Goal: Information Seeking & Learning: Learn about a topic

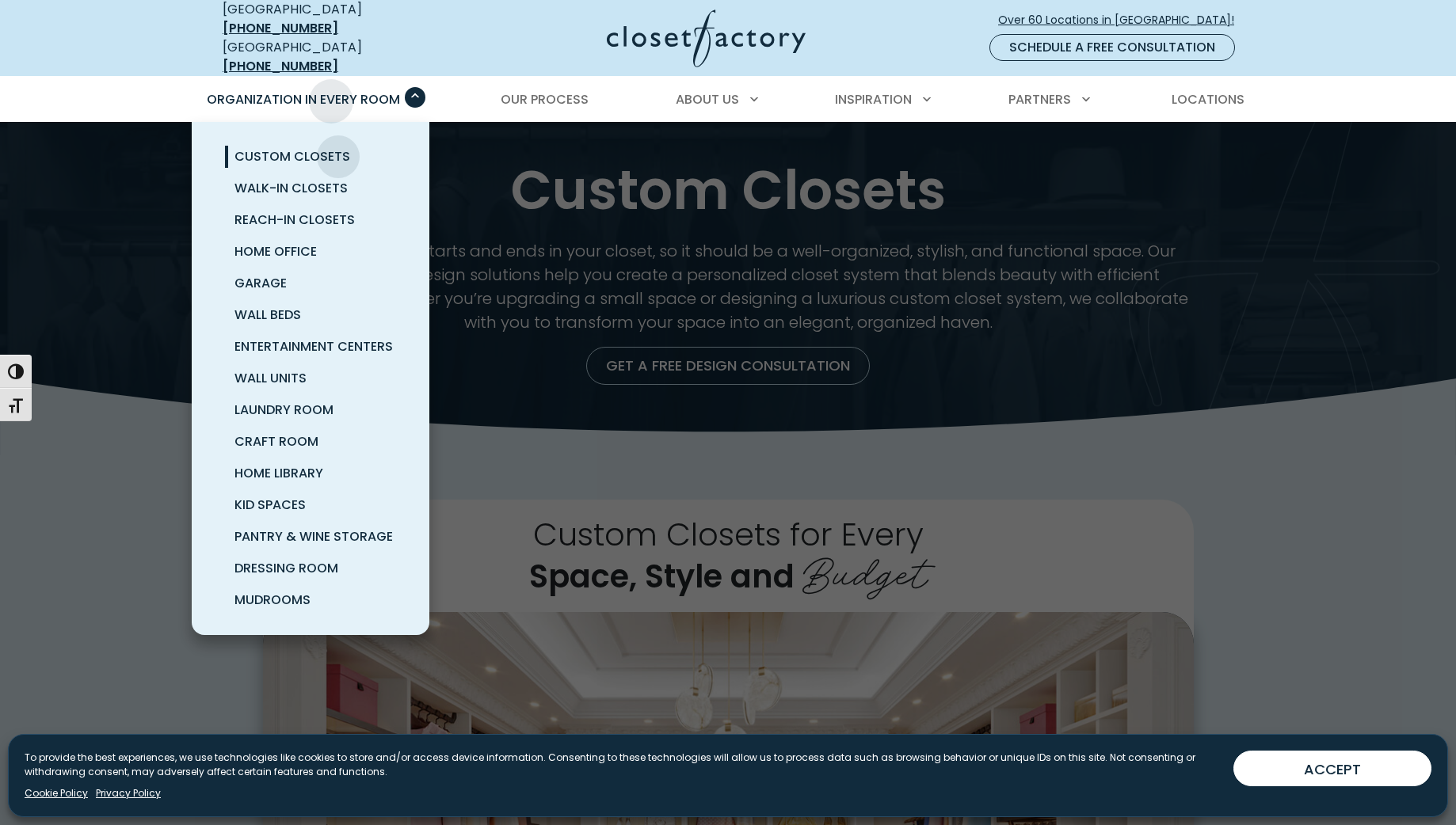
click at [331, 90] on span "Organization in Every Room" at bounding box center [303, 99] width 193 height 19
click at [323, 211] on span "Reach-In Closets" at bounding box center [295, 219] width 120 height 19
